Goal: Check status: Check status

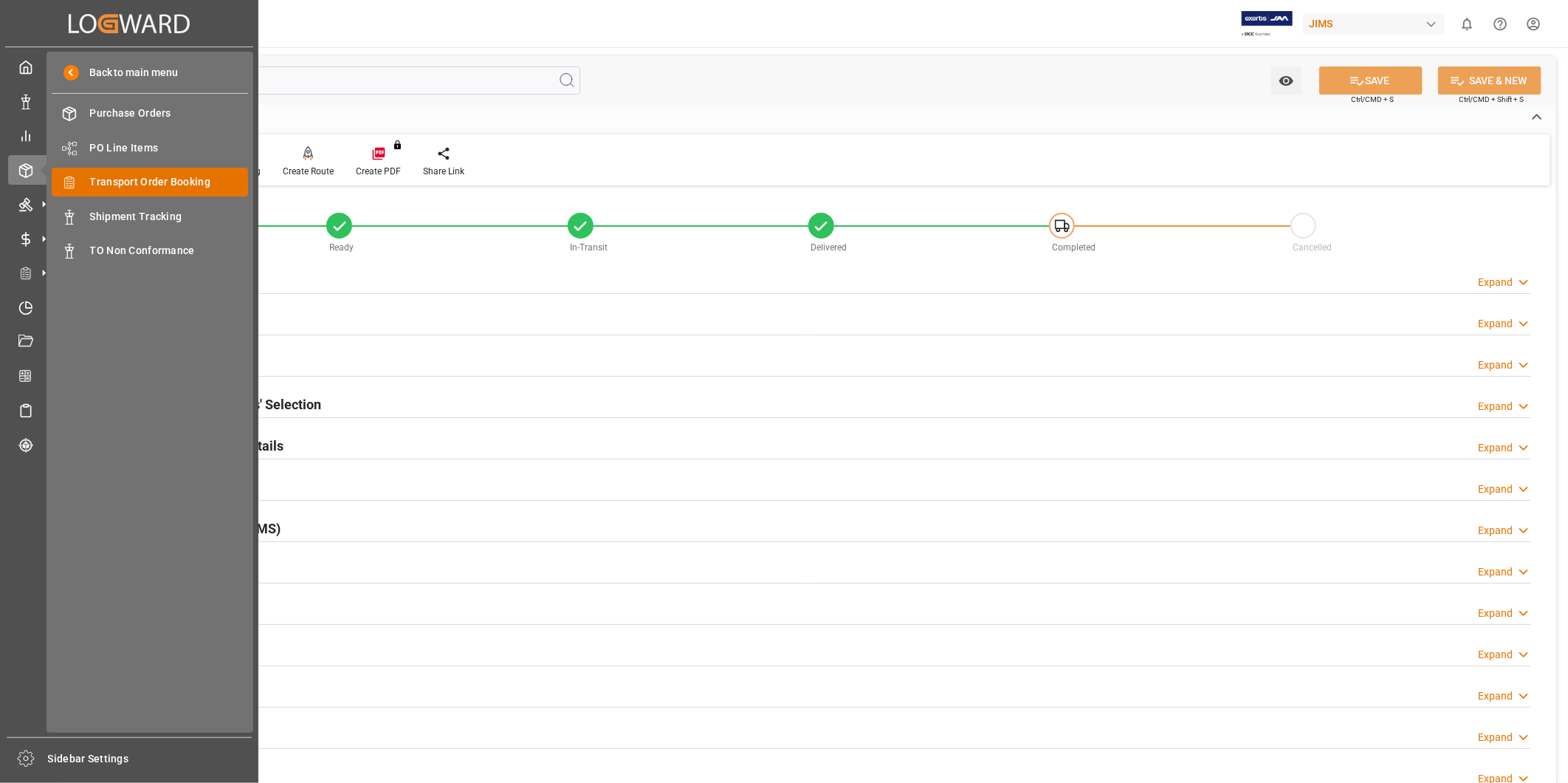
click at [137, 181] on span "Transport Order Booking" at bounding box center [169, 181] width 158 height 16
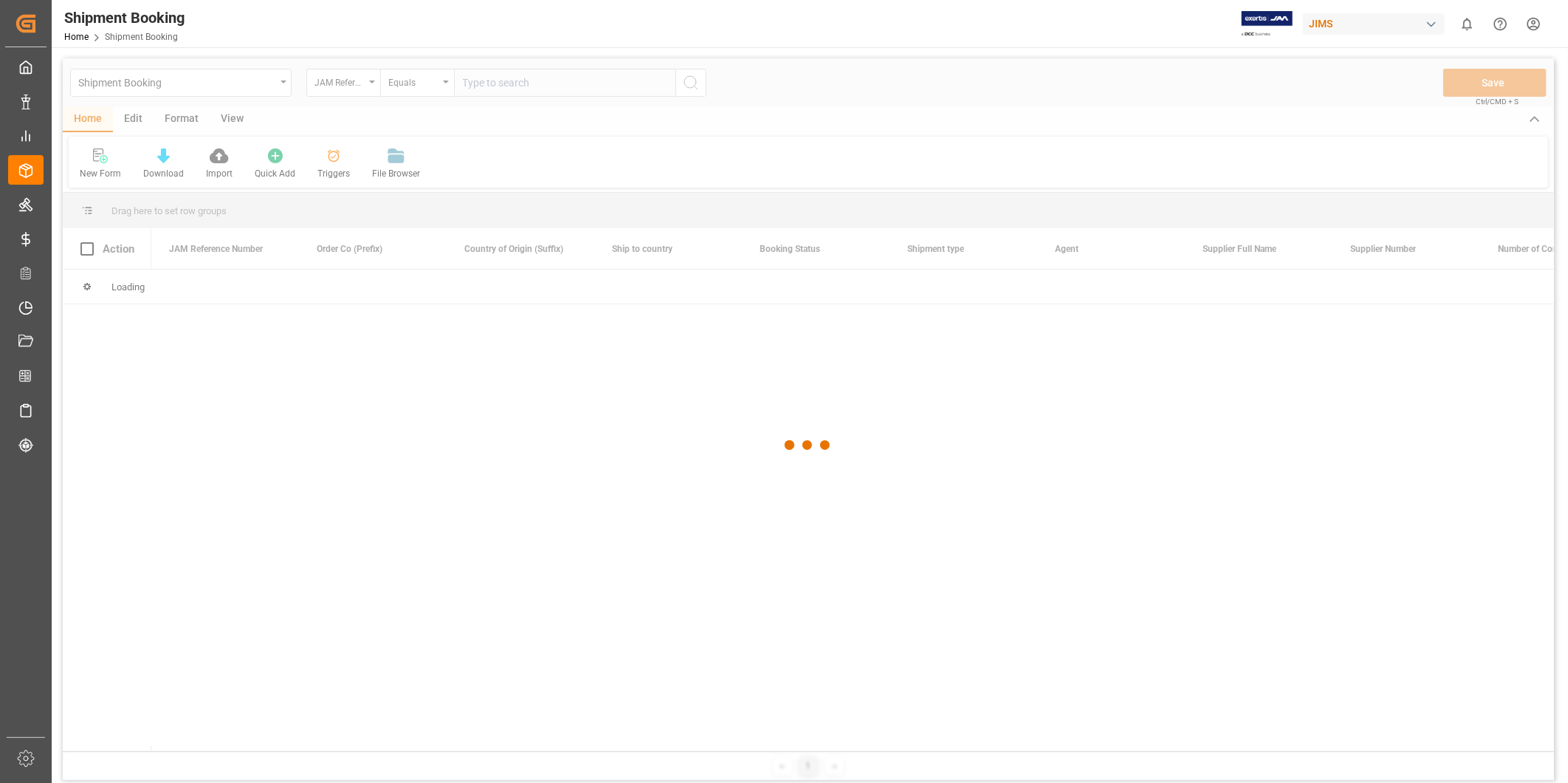
click at [506, 83] on div at bounding box center [808, 445] width 1491 height 774
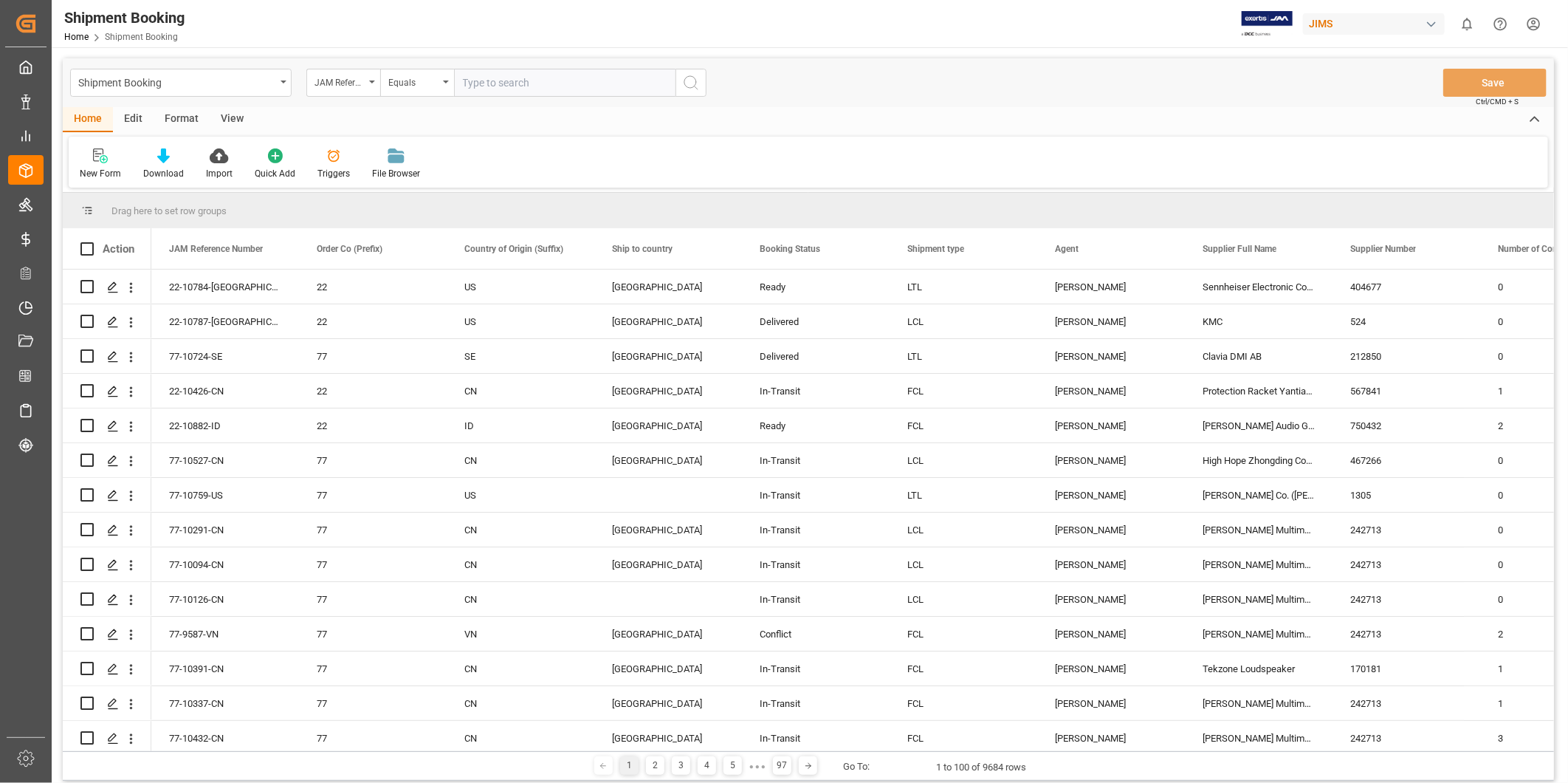
click at [506, 83] on input "text" at bounding box center [565, 83] width 222 height 28
paste input "22-10758-US"
type input "22-10758-US"
click at [688, 85] on icon "search button" at bounding box center [691, 83] width 18 height 18
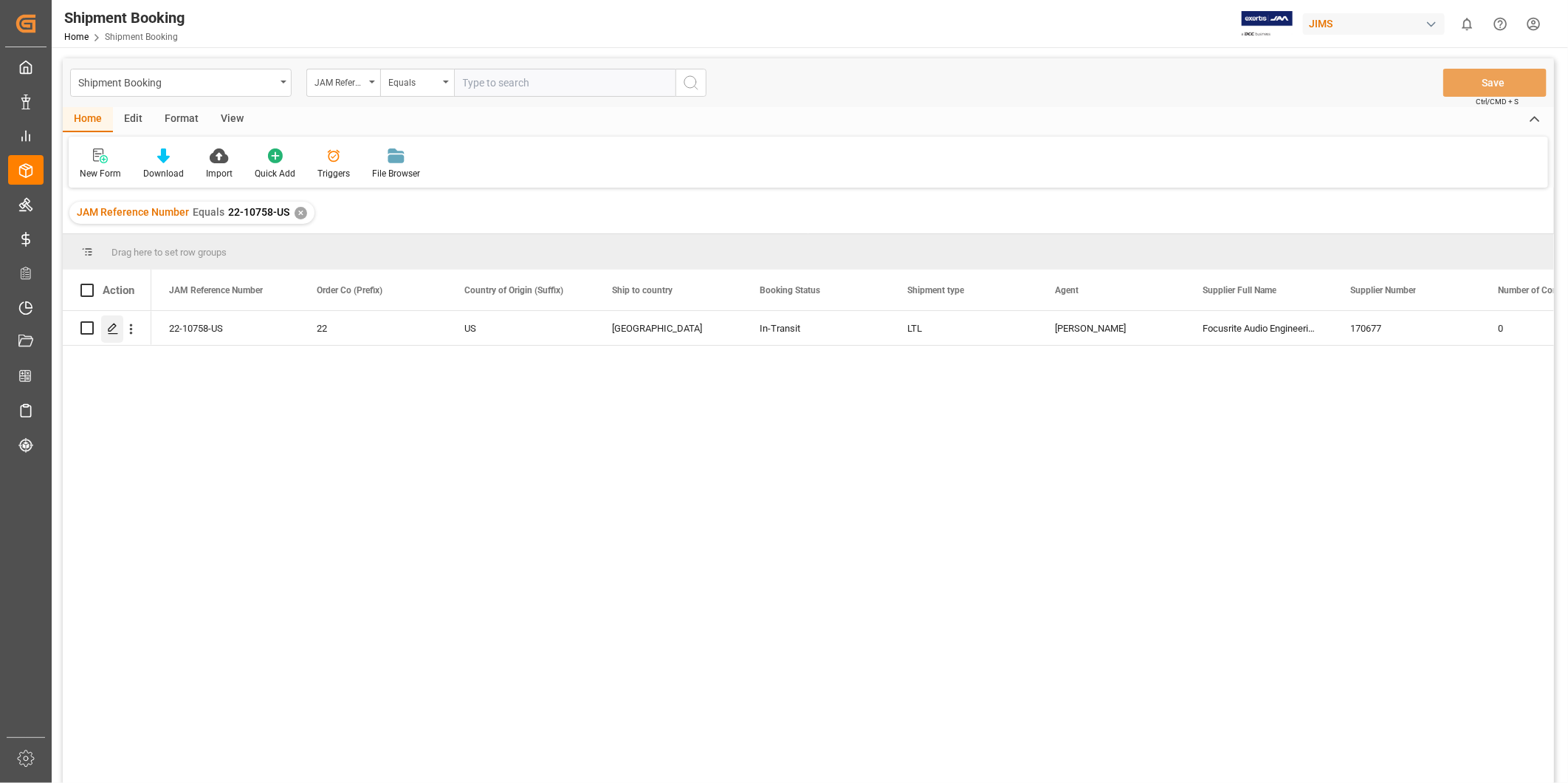
click at [111, 337] on div "Press SPACE to select this row." at bounding box center [112, 329] width 22 height 28
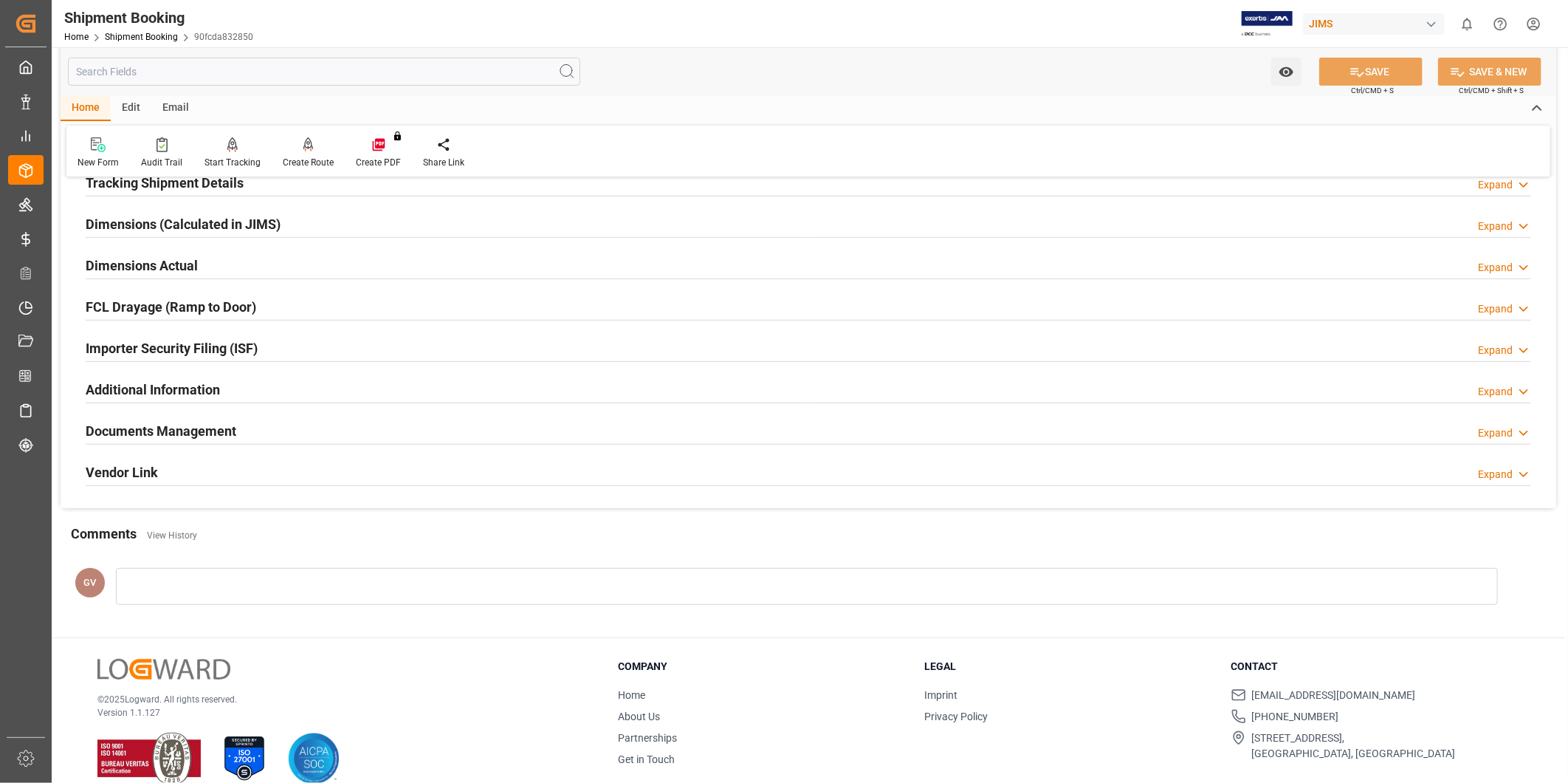
scroll to position [327, 0]
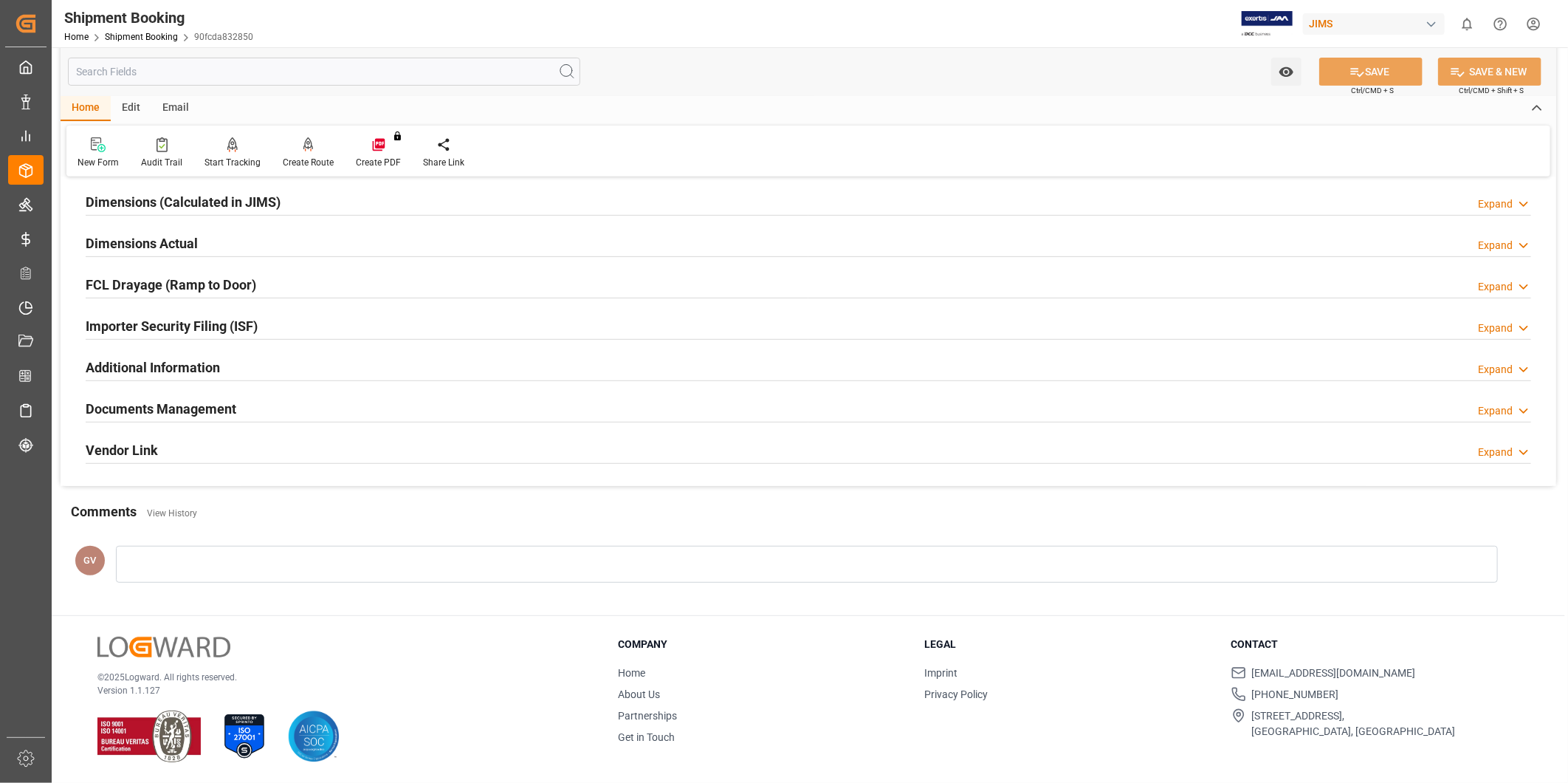
click at [233, 408] on h2 "Documents Management" at bounding box center [161, 408] width 151 height 20
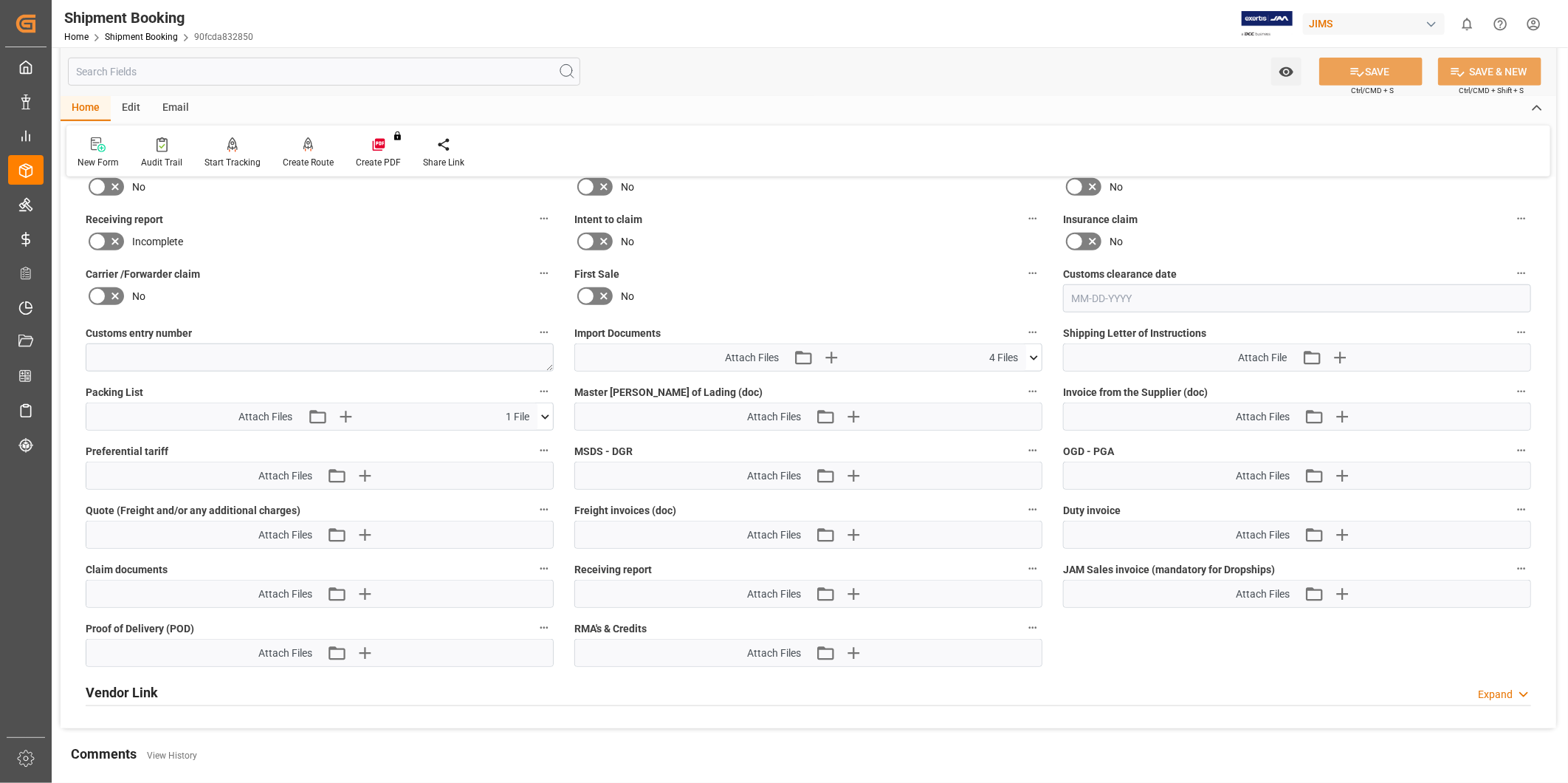
scroll to position [737, 0]
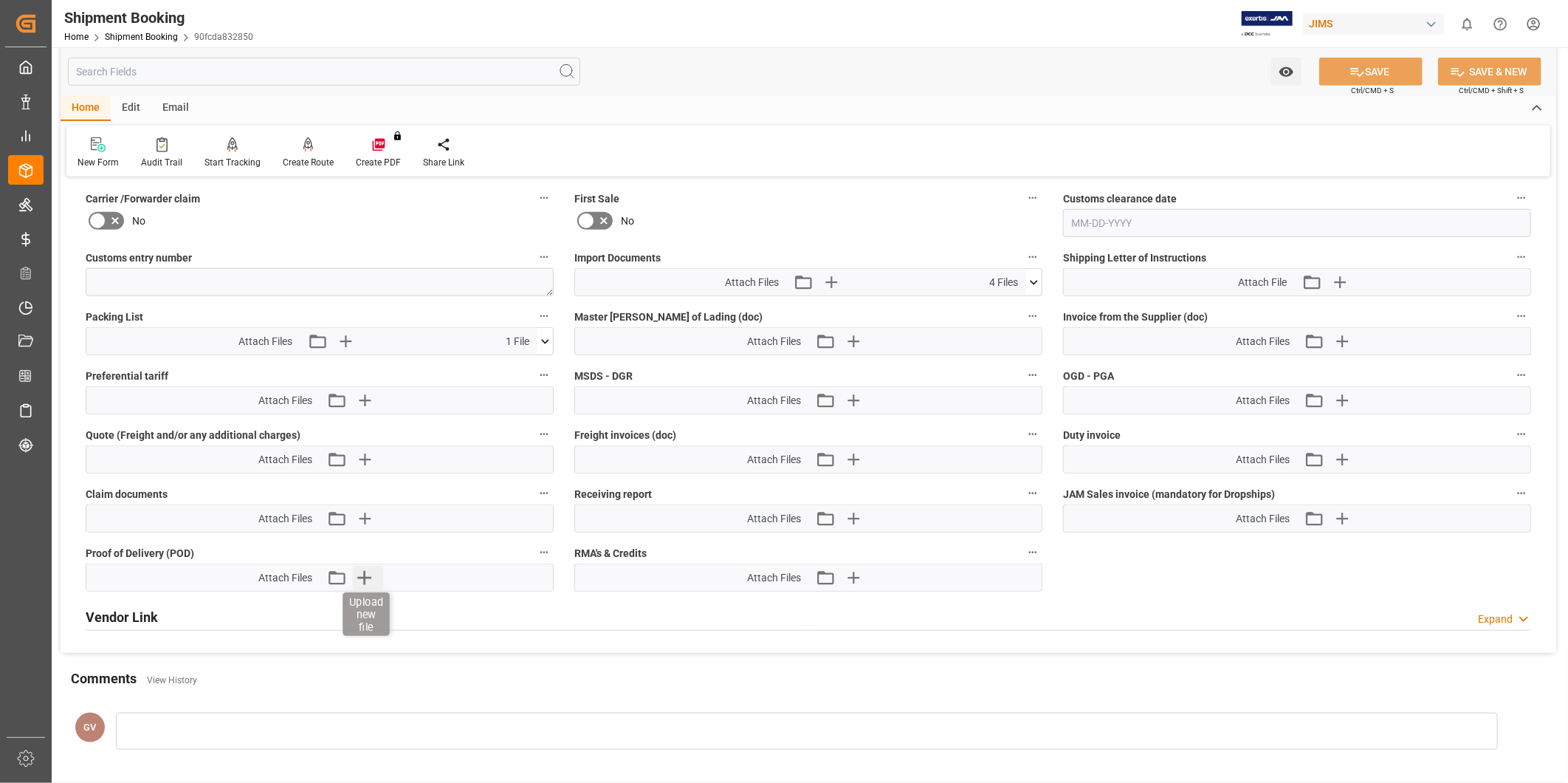
click at [371, 572] on icon "button" at bounding box center [365, 578] width 24 height 24
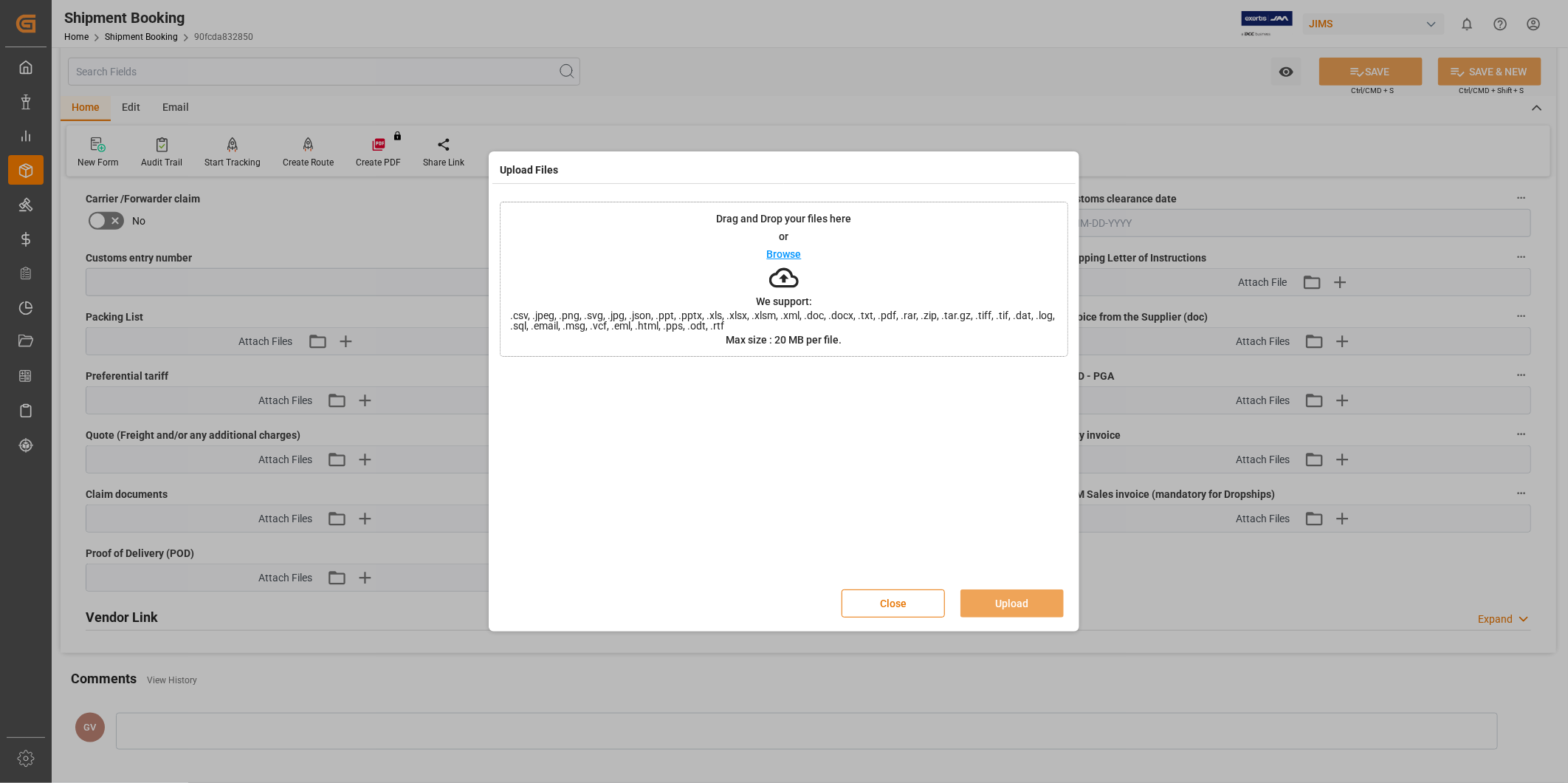
click at [801, 257] on div "Drag and Drop your files here or Browse We support: .csv, .jpeg, .png, .svg, .j…" at bounding box center [784, 279] width 569 height 155
click at [996, 602] on button "Upload" at bounding box center [1012, 603] width 103 height 28
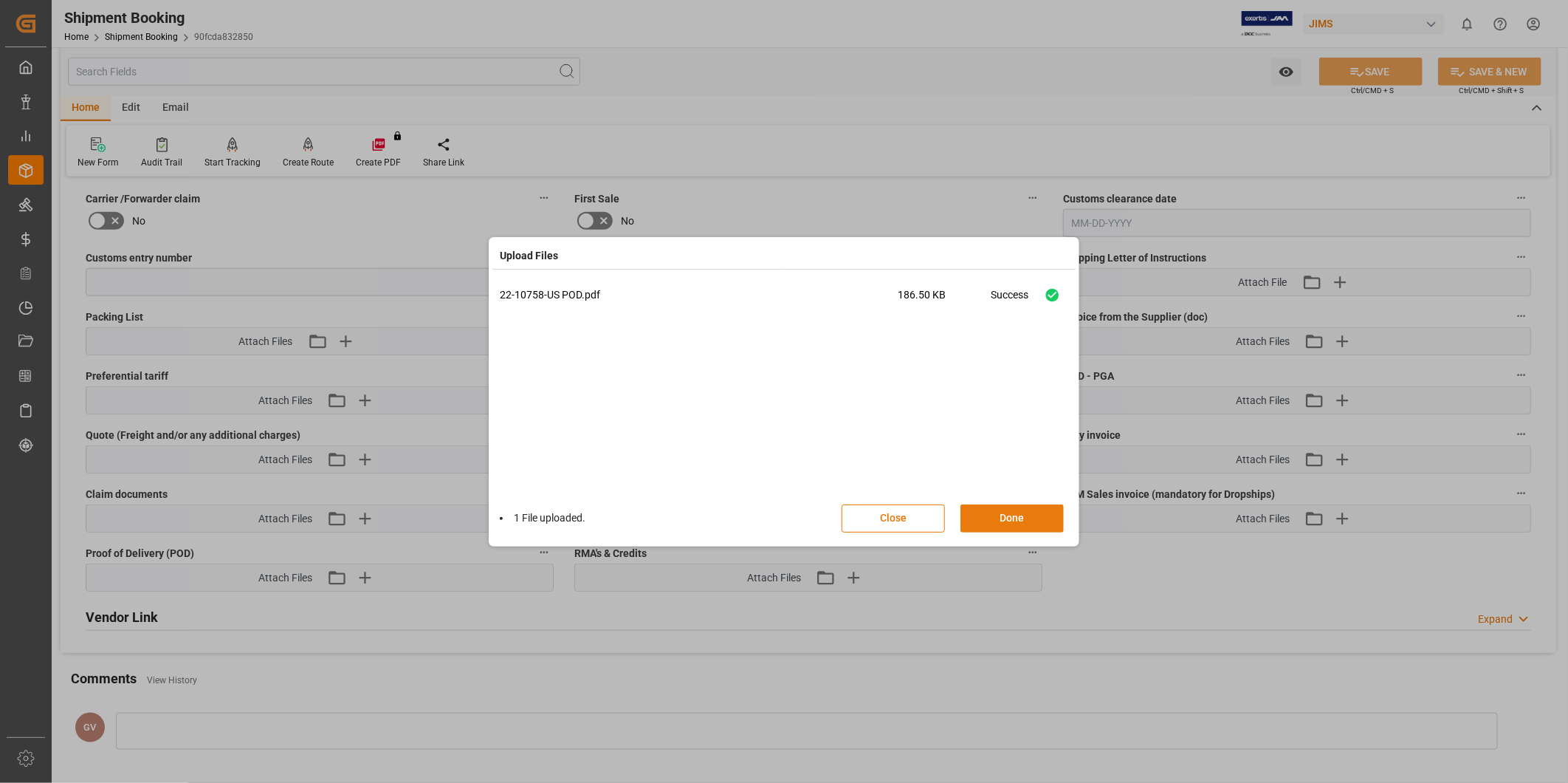
click at [1019, 522] on button "Done" at bounding box center [1012, 518] width 103 height 28
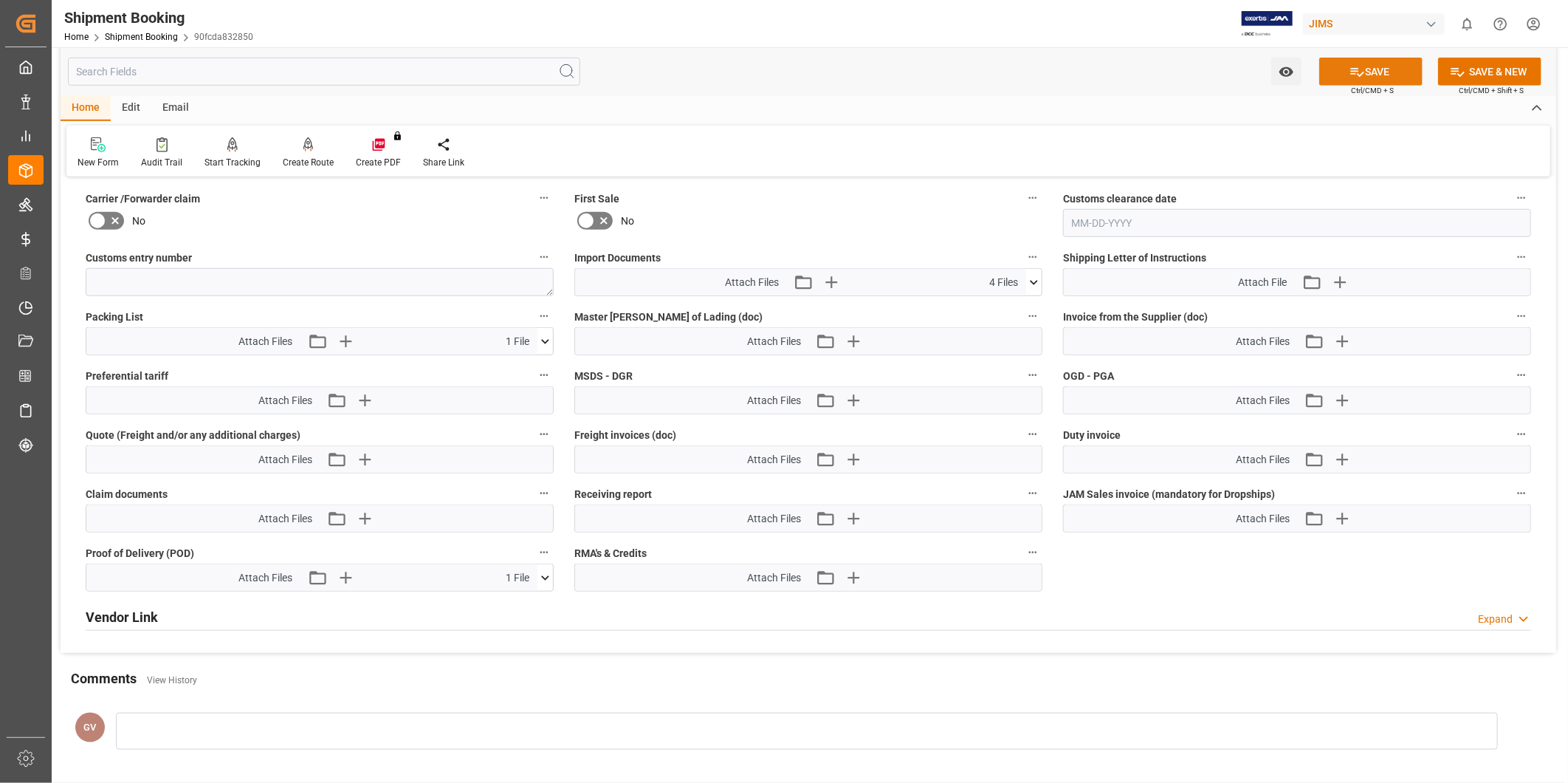
click at [1377, 80] on button "SAVE" at bounding box center [1370, 71] width 103 height 28
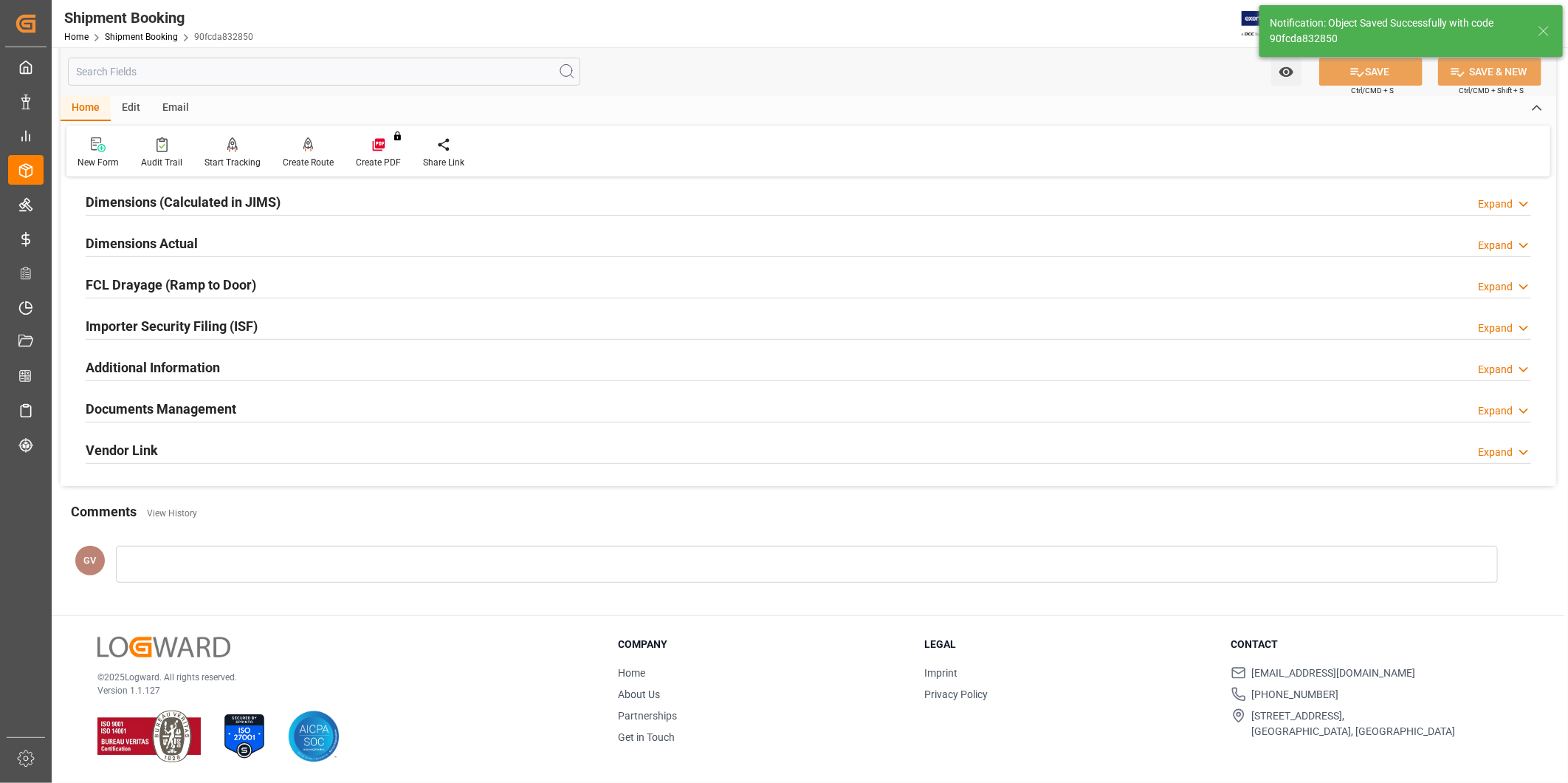
scroll to position [163, 0]
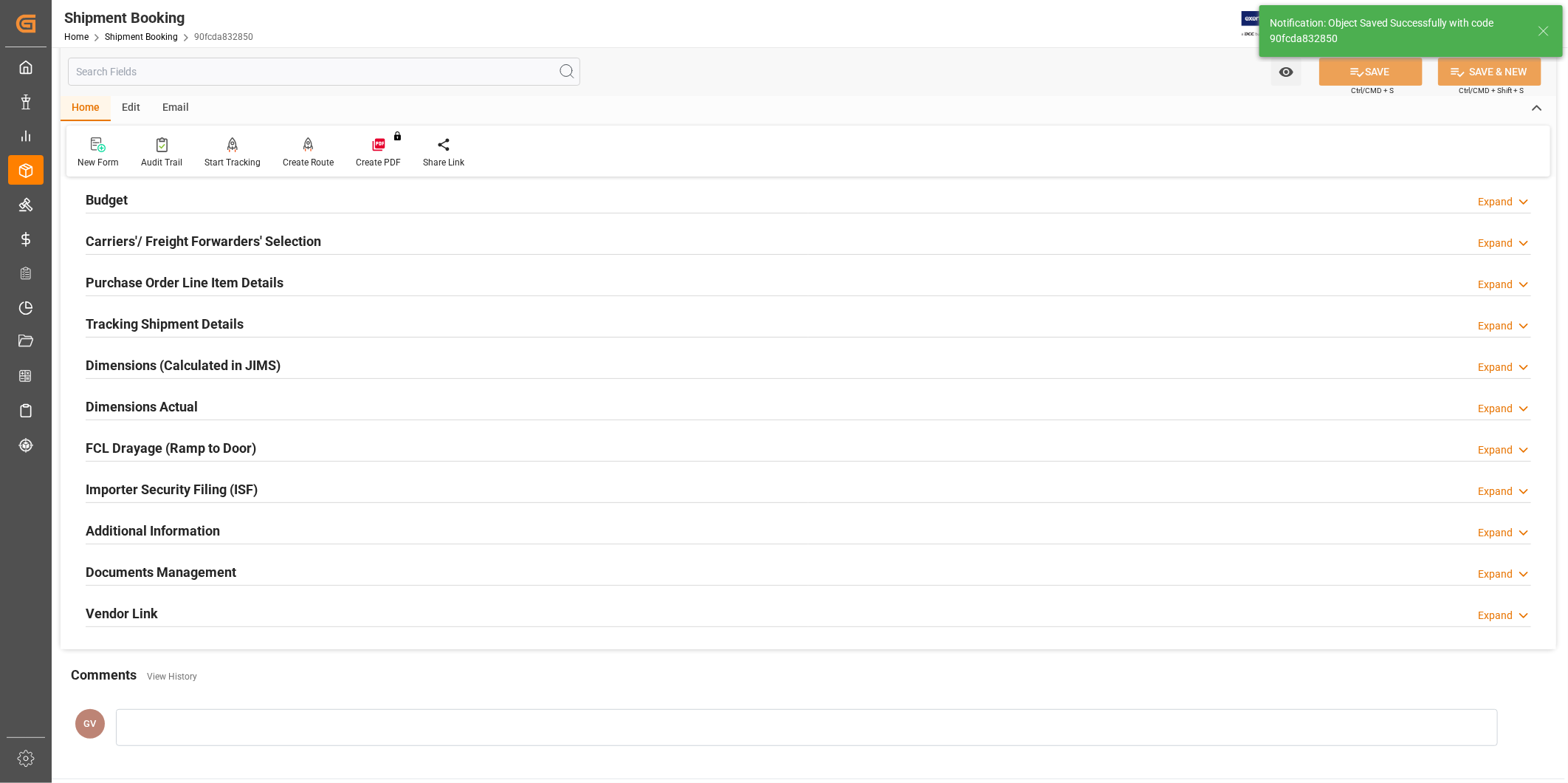
click at [151, 321] on h2 "Tracking Shipment Details" at bounding box center [164, 323] width 158 height 20
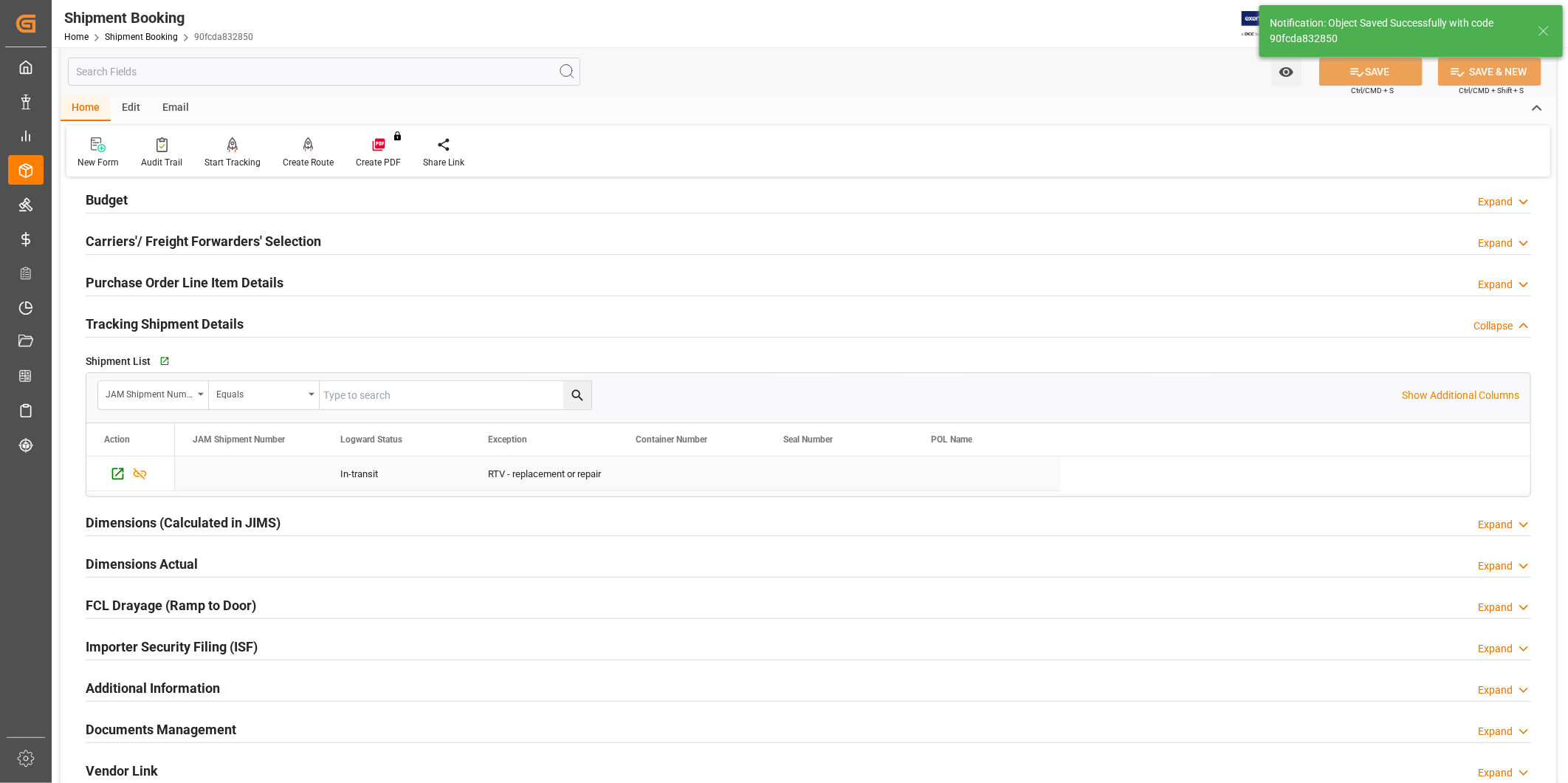
scroll to position [320, 0]
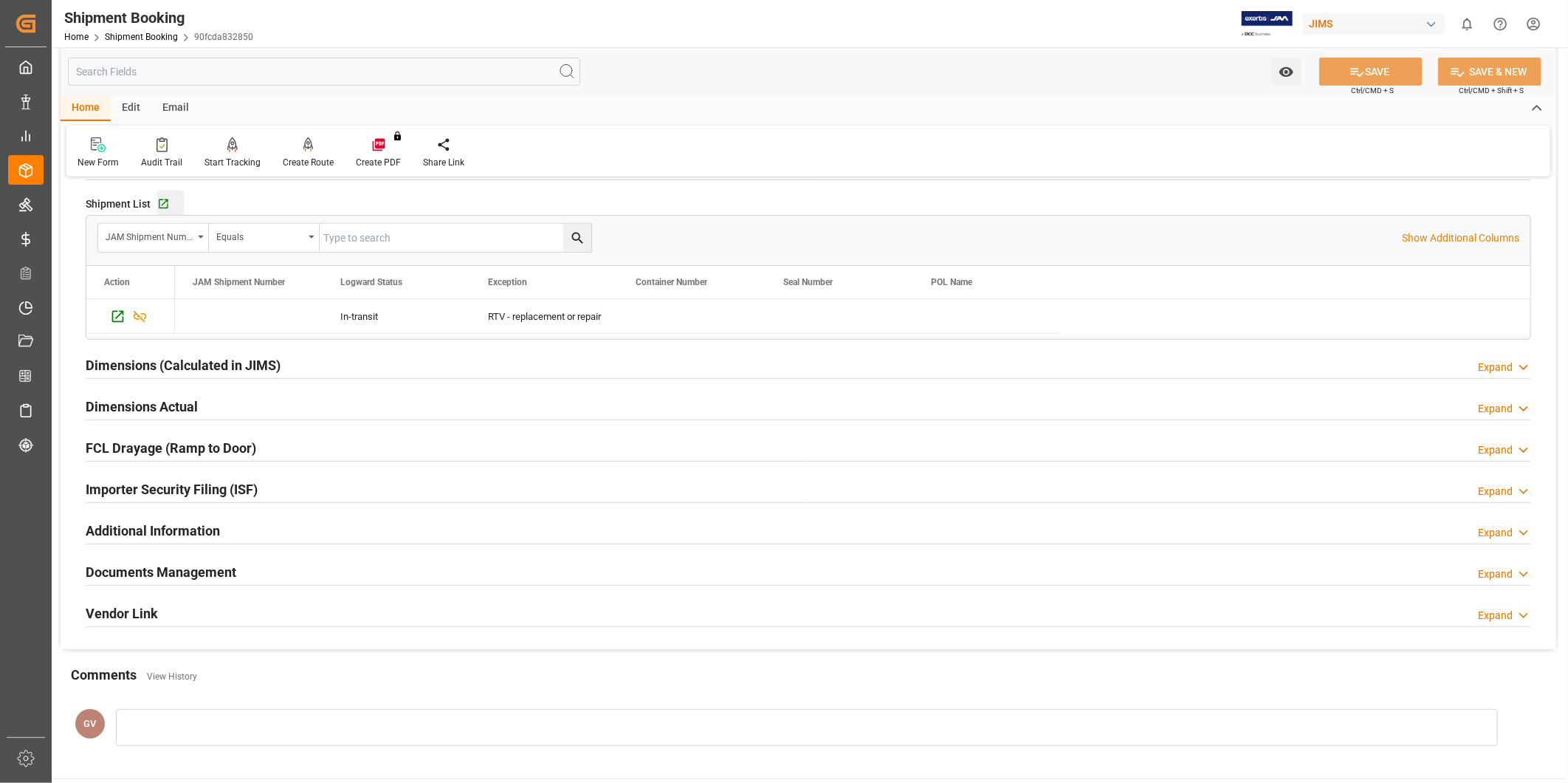
click at [172, 208] on div "Go to Shipment Tracking Grid" at bounding box center [170, 204] width 27 height 13
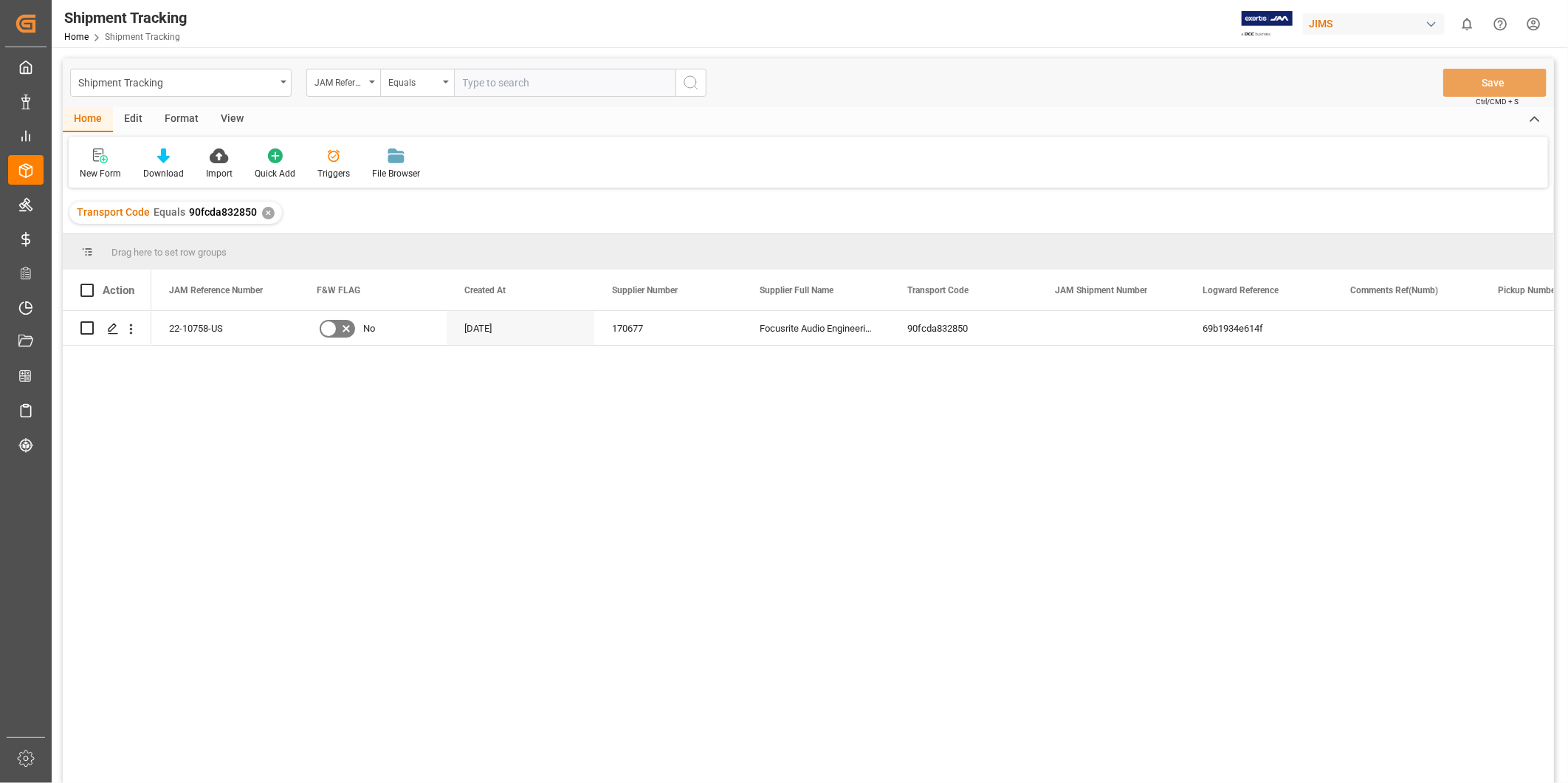
click at [240, 122] on div "View" at bounding box center [232, 120] width 45 height 25
click at [100, 175] on div "Default" at bounding box center [94, 173] width 29 height 13
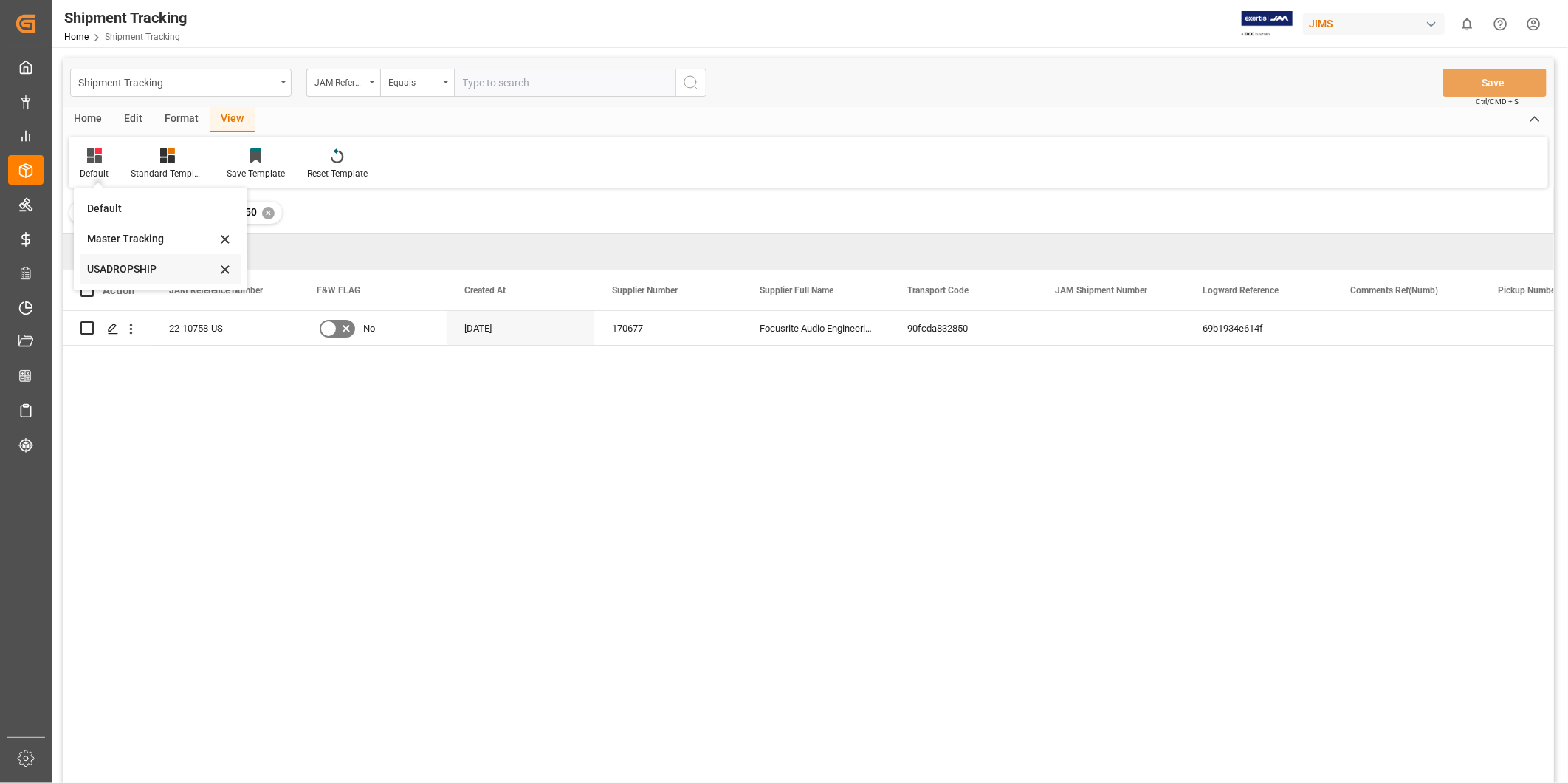
click at [120, 262] on div "USADROPSHIP" at bounding box center [152, 269] width 129 height 16
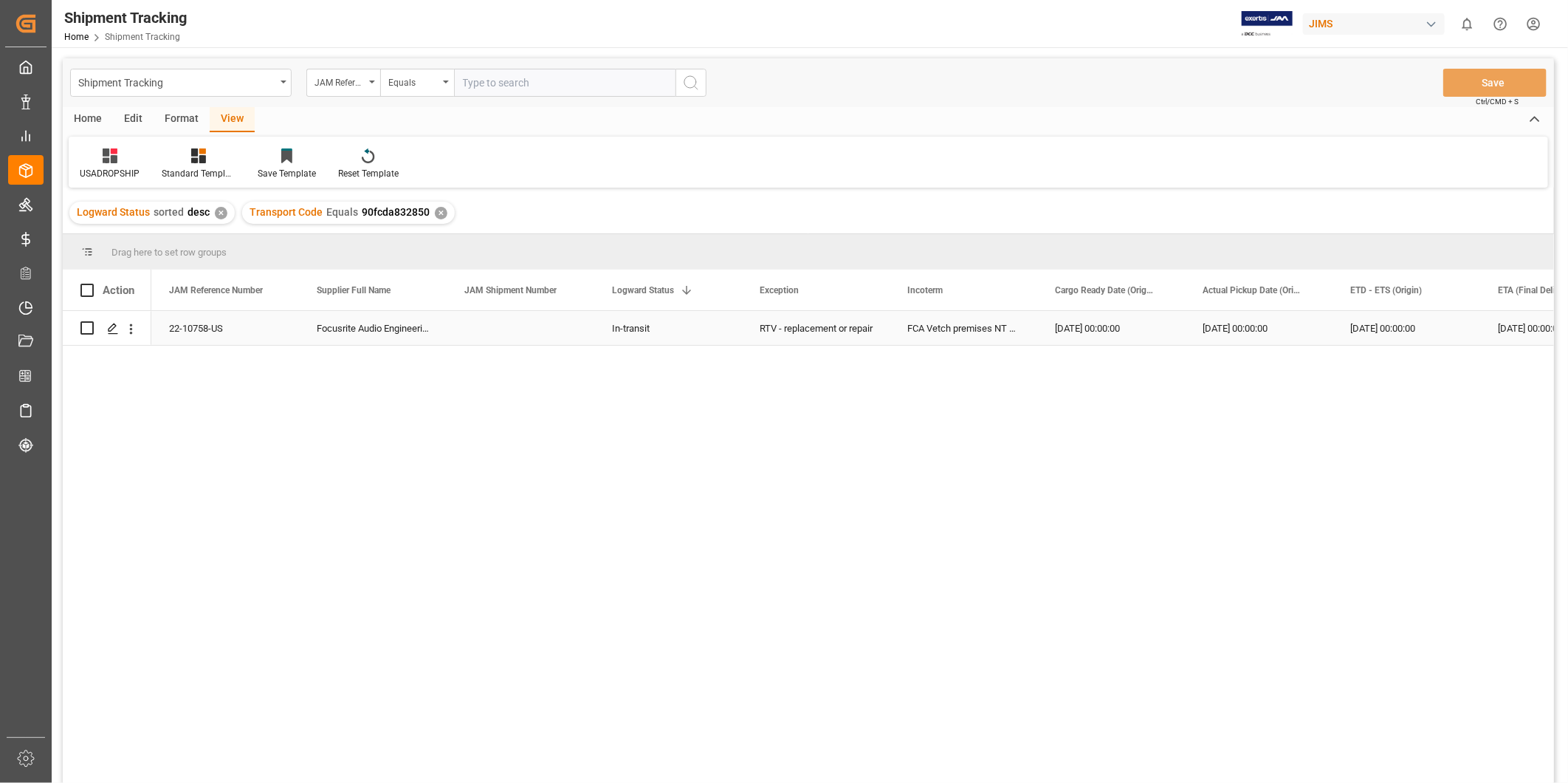
click at [1153, 335] on div "09-20-2025 00:00:00" at bounding box center [1111, 328] width 148 height 34
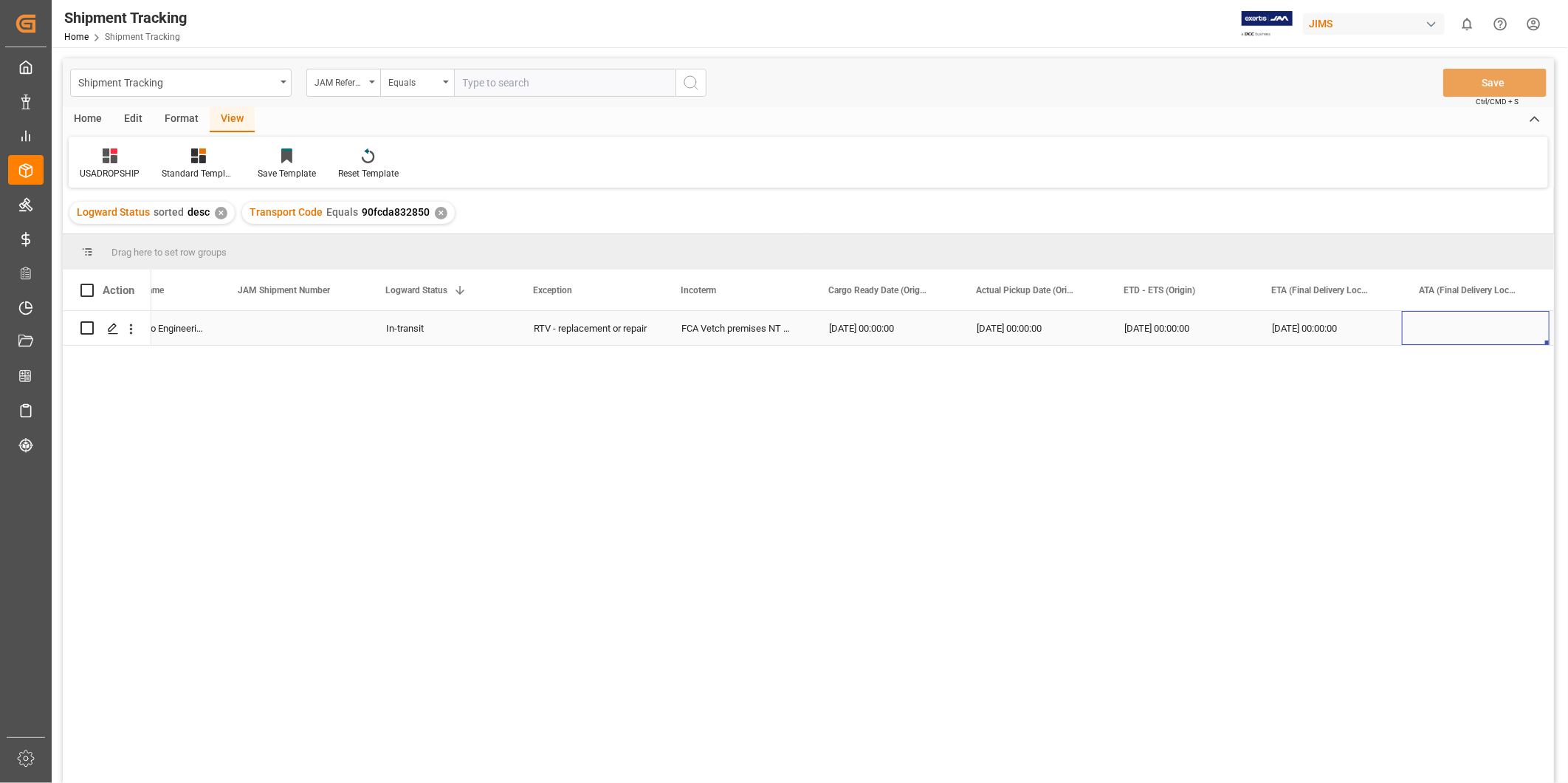
scroll to position [0, 373]
click at [1285, 325] on div "Press SPACE to select this row." at bounding box center [1328, 328] width 148 height 34
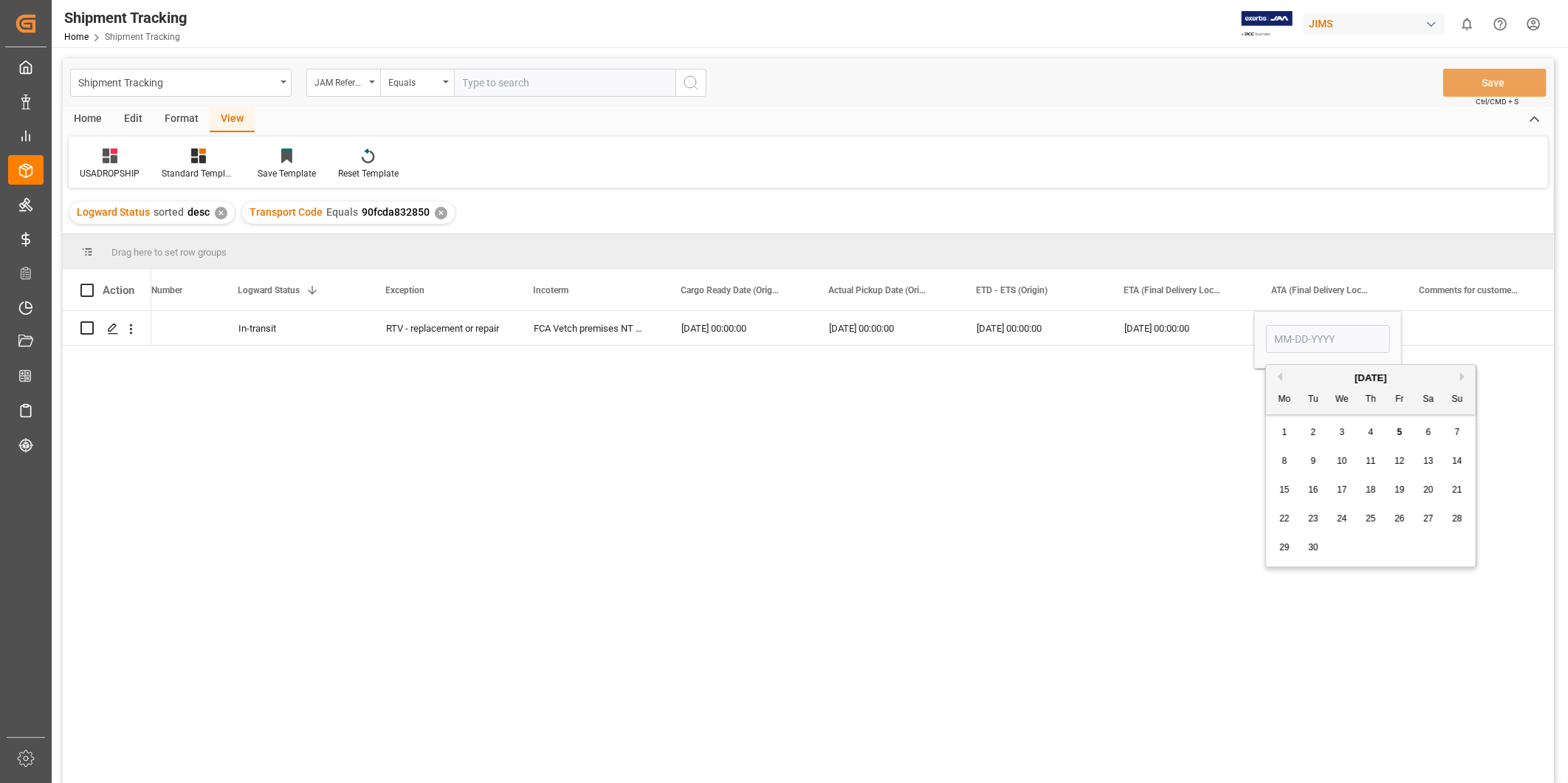
click at [1401, 434] on span "5" at bounding box center [1400, 432] width 5 height 10
type input "09-05-2025"
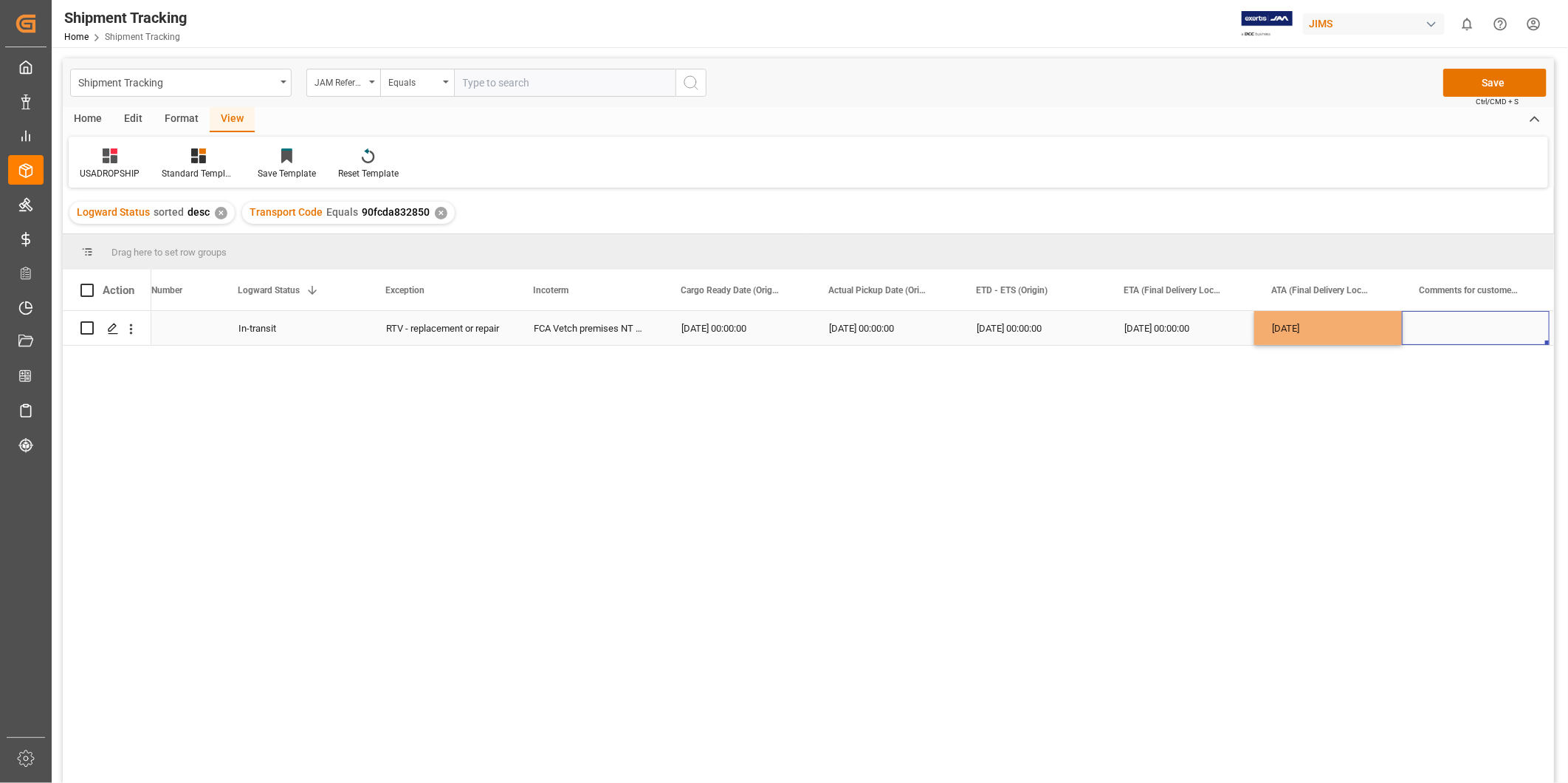
click at [1456, 327] on div "Press SPACE to select this row." at bounding box center [1476, 328] width 148 height 34
click at [1503, 83] on button "Save" at bounding box center [1494, 83] width 103 height 28
